Goal: Information Seeking & Learning: Learn about a topic

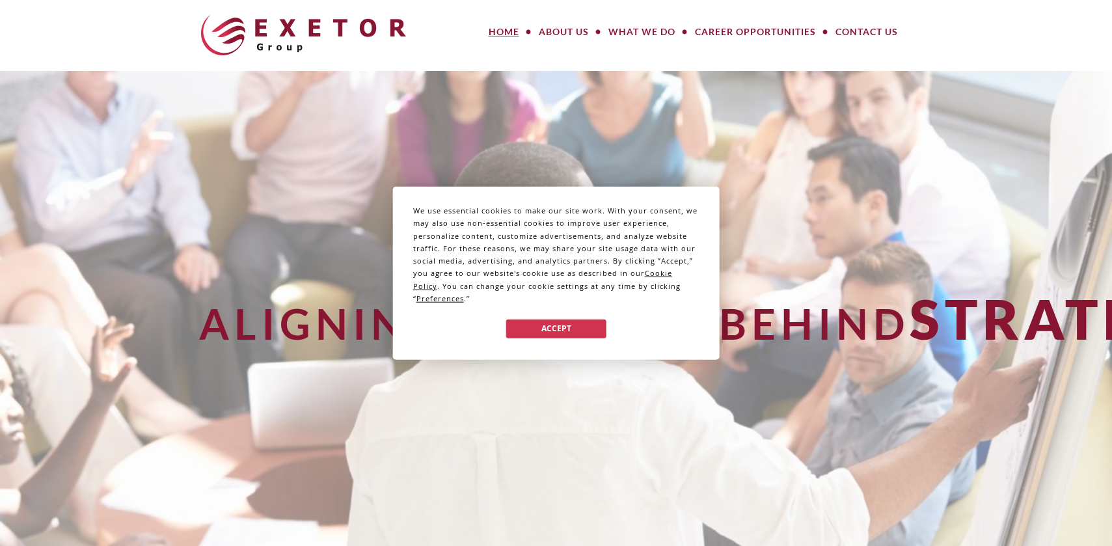
click at [579, 321] on button "Accept" at bounding box center [556, 328] width 100 height 19
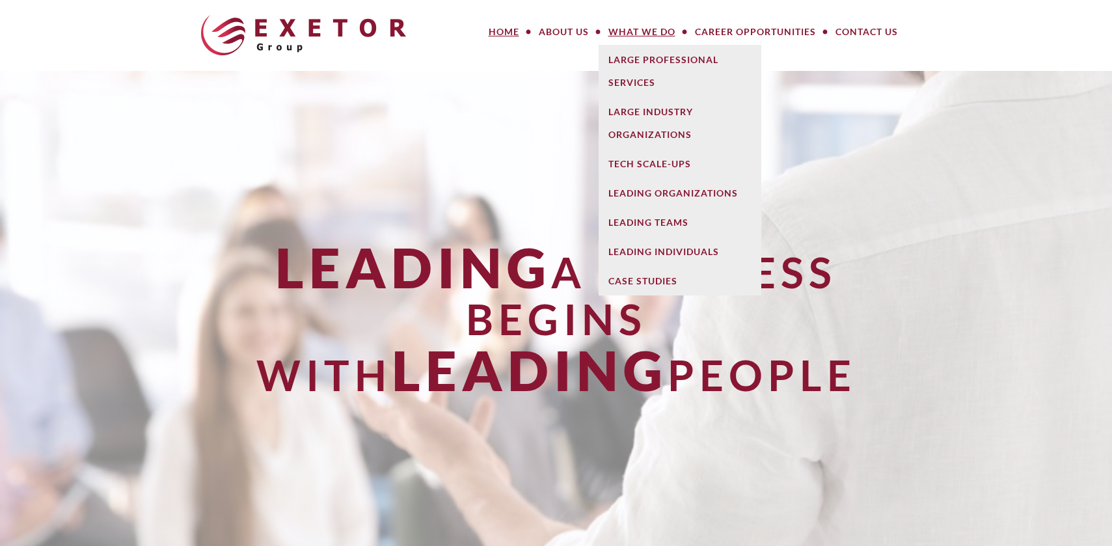
click at [627, 27] on link "What We Do" at bounding box center [642, 32] width 87 height 26
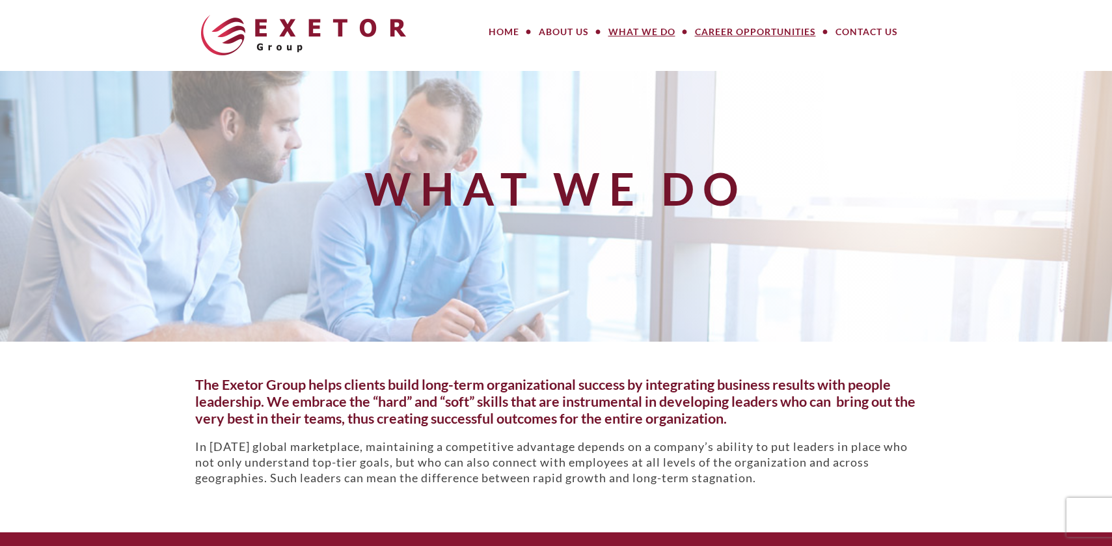
click at [718, 31] on link "Career Opportunities" at bounding box center [755, 32] width 141 height 26
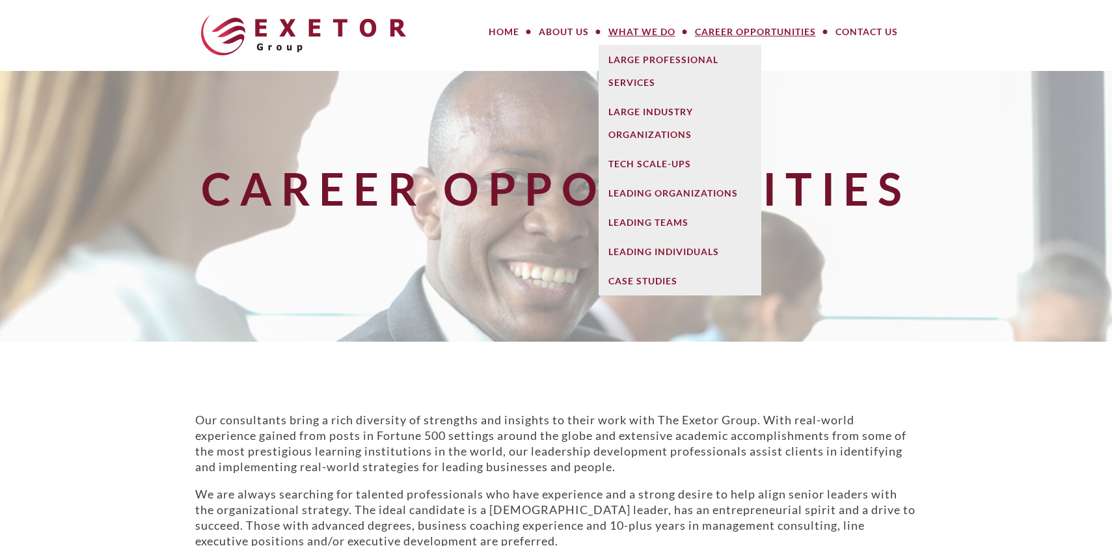
click at [631, 31] on link "What We Do" at bounding box center [642, 32] width 87 height 26
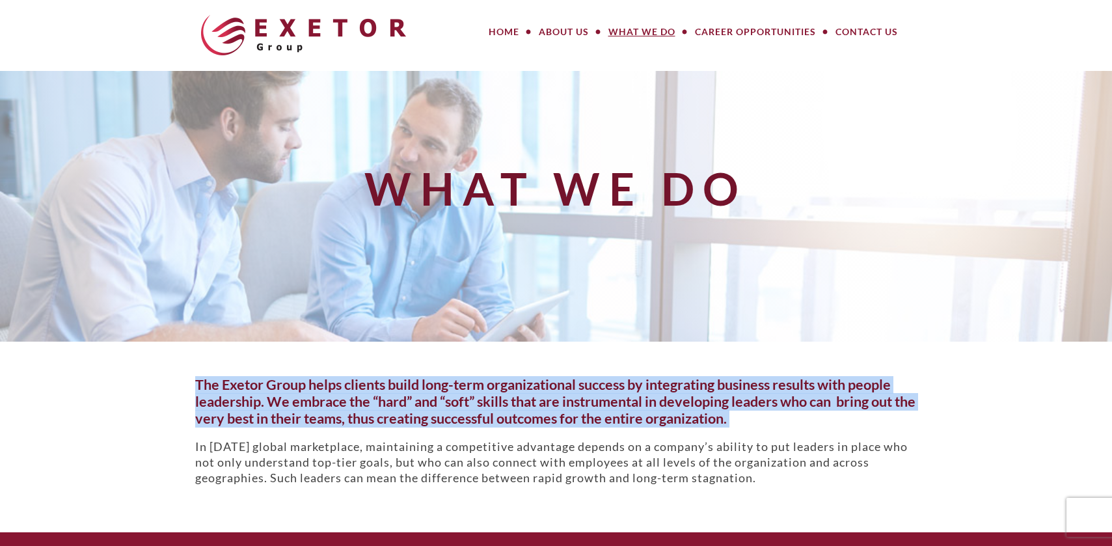
drag, startPoint x: 197, startPoint y: 383, endPoint x: 762, endPoint y: 429, distance: 566.7
click at [762, 429] on div "The Exetor Group helps clients build long-term organizational success by integr…" at bounding box center [556, 437] width 742 height 120
copy div "The Exetor Group helps clients build long-term organizational success by integr…"
